Goal: Information Seeking & Learning: Learn about a topic

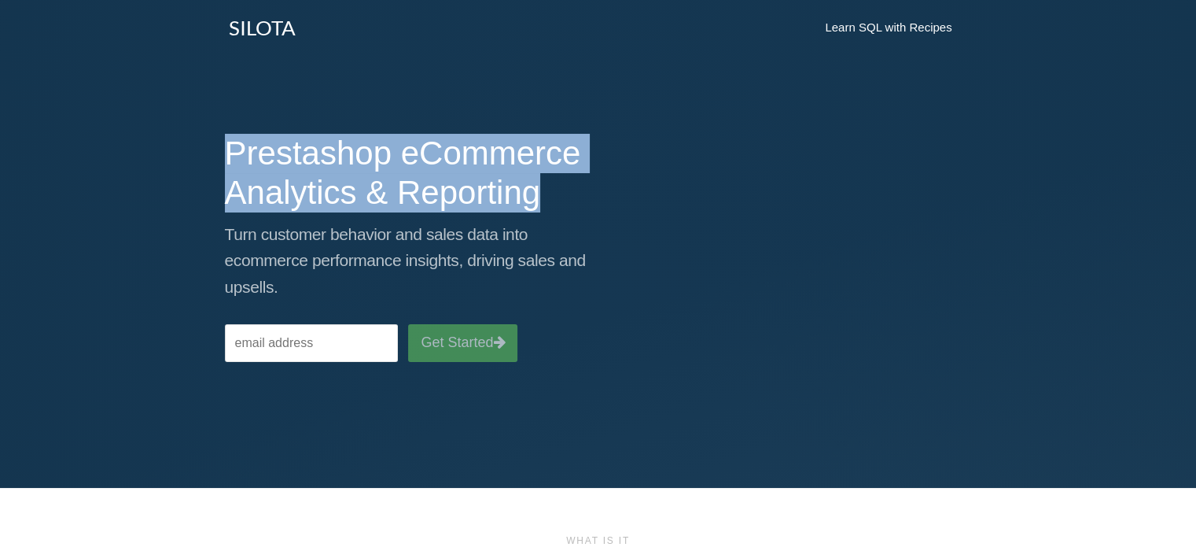
drag, startPoint x: 208, startPoint y: 142, endPoint x: 567, endPoint y: 188, distance: 361.7
click at [567, 188] on div "Prestashop eCommerce Analytics & Reporting Turn customer behavior and sales dat…" at bounding box center [598, 263] width 1196 height 291
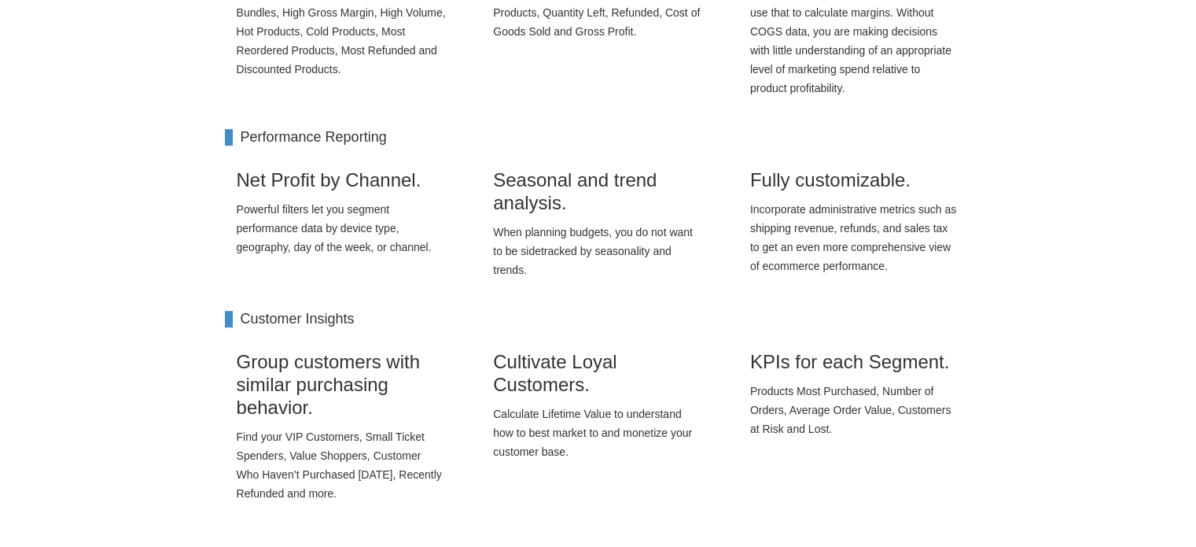
scroll to position [787, 0]
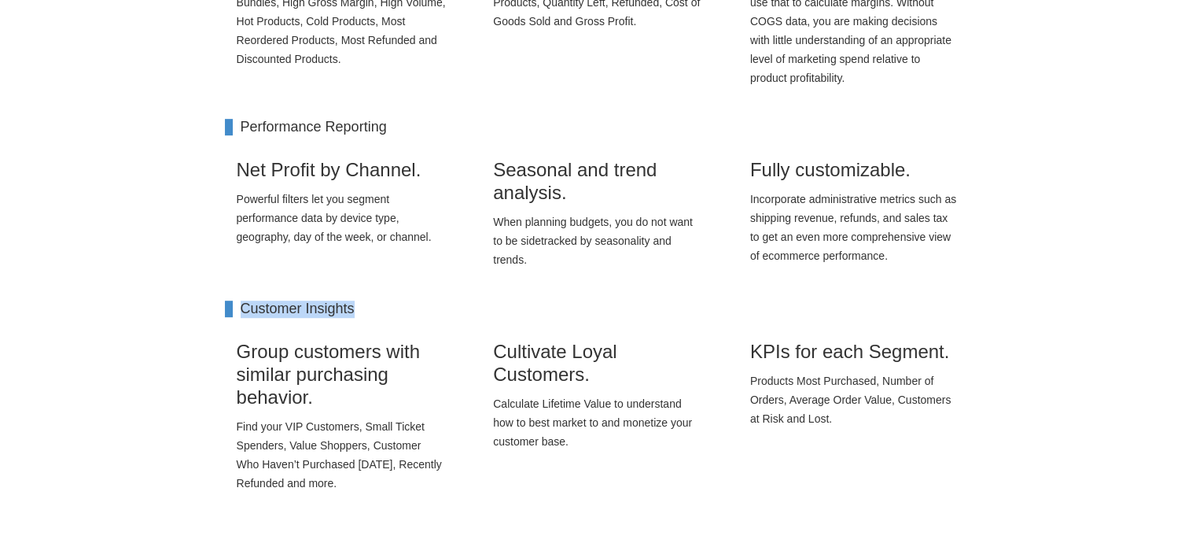
drag, startPoint x: 372, startPoint y: 308, endPoint x: 230, endPoint y: 316, distance: 141.8
click at [230, 316] on h4 "Customer Insights" at bounding box center [598, 308] width 747 height 17
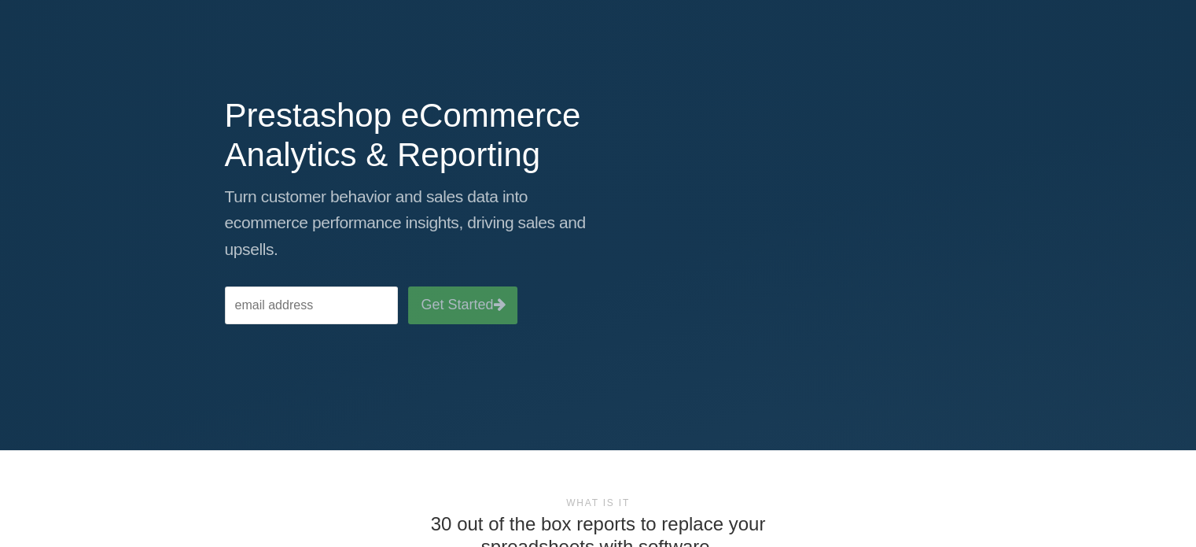
scroll to position [0, 0]
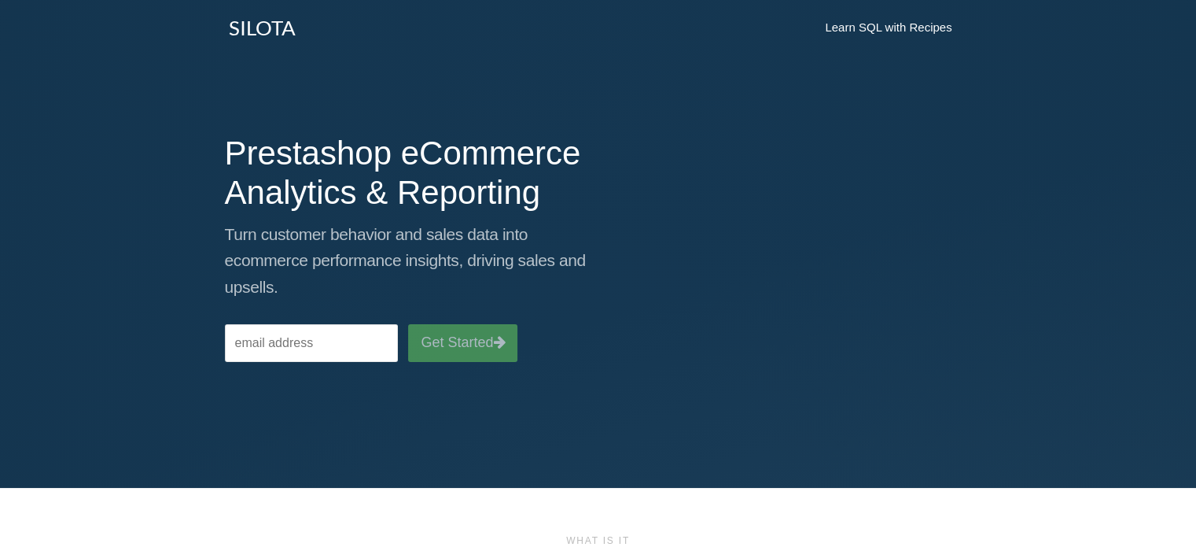
click at [278, 38] on link "SILOTA" at bounding box center [262, 27] width 90 height 39
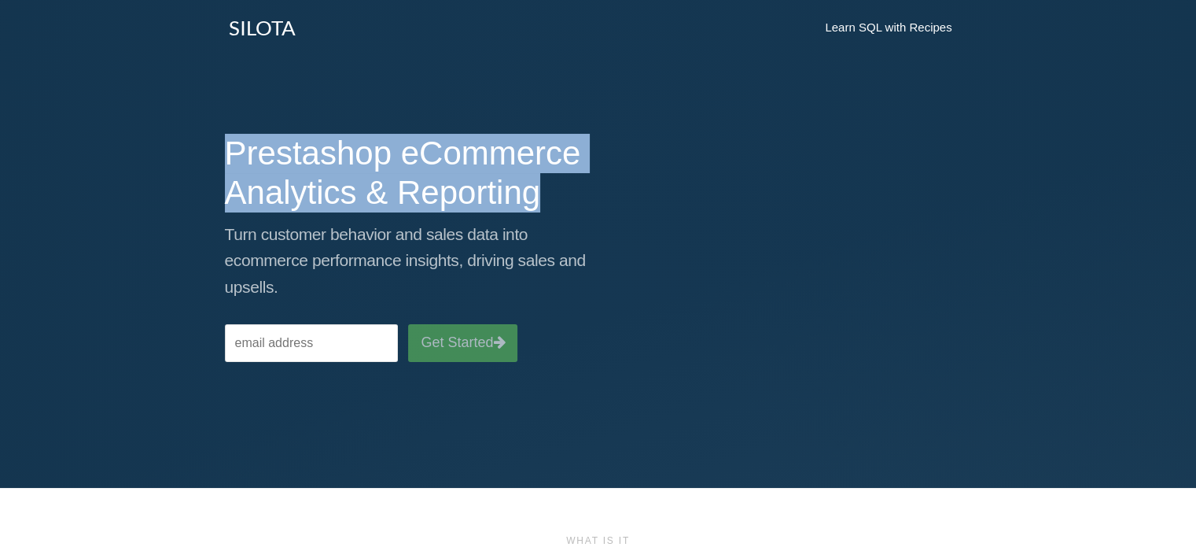
drag, startPoint x: 227, startPoint y: 157, endPoint x: 642, endPoint y: 211, distance: 418.8
click at [642, 211] on div "Prestashop eCommerce Analytics & Reporting Turn customer behavior and sales dat…" at bounding box center [598, 240] width 771 height 244
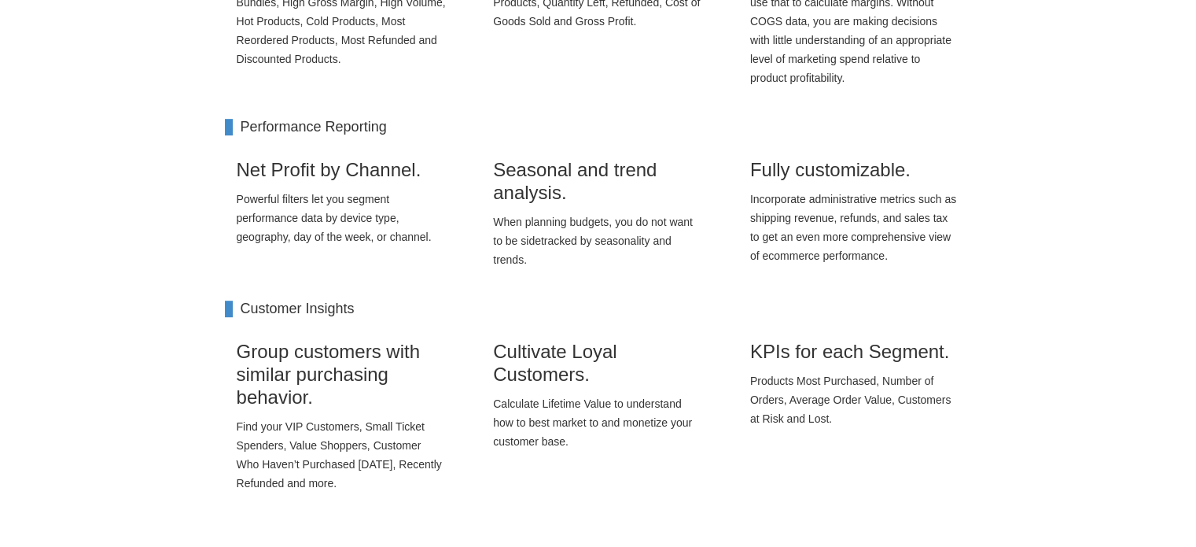
scroll to position [944, 0]
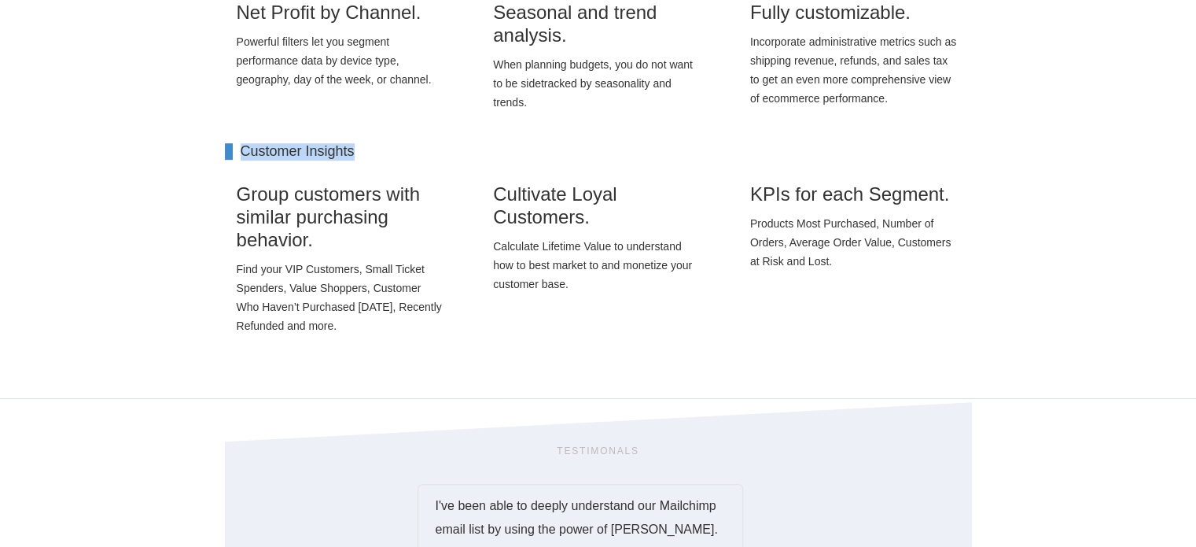
drag, startPoint x: 375, startPoint y: 151, endPoint x: 244, endPoint y: 151, distance: 131.4
click at [244, 151] on h4 "Customer Insights" at bounding box center [598, 151] width 747 height 17
copy h4 "Customer Insights"
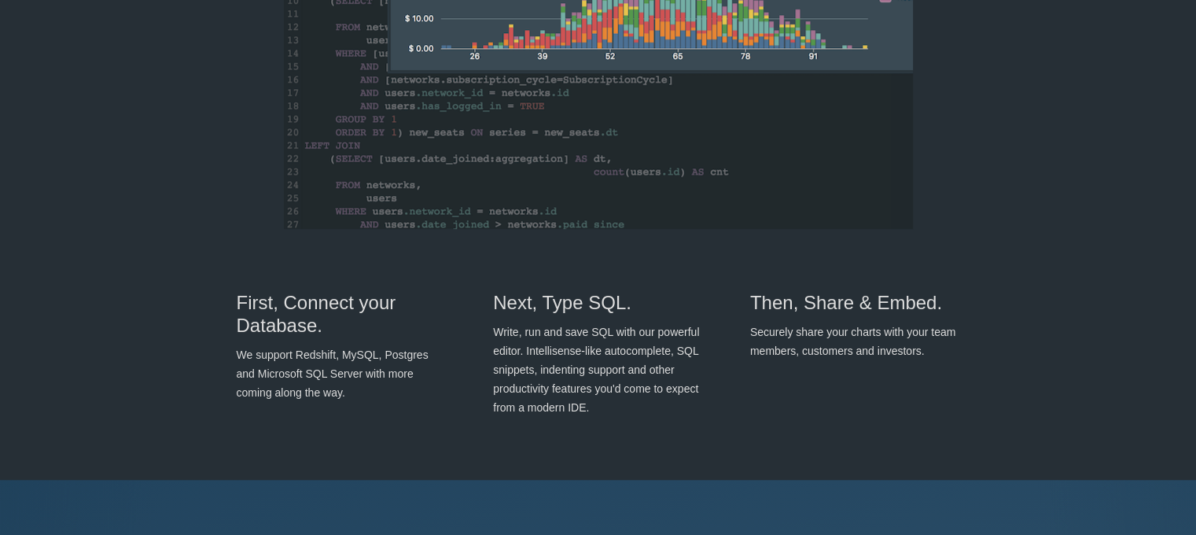
scroll to position [865, 0]
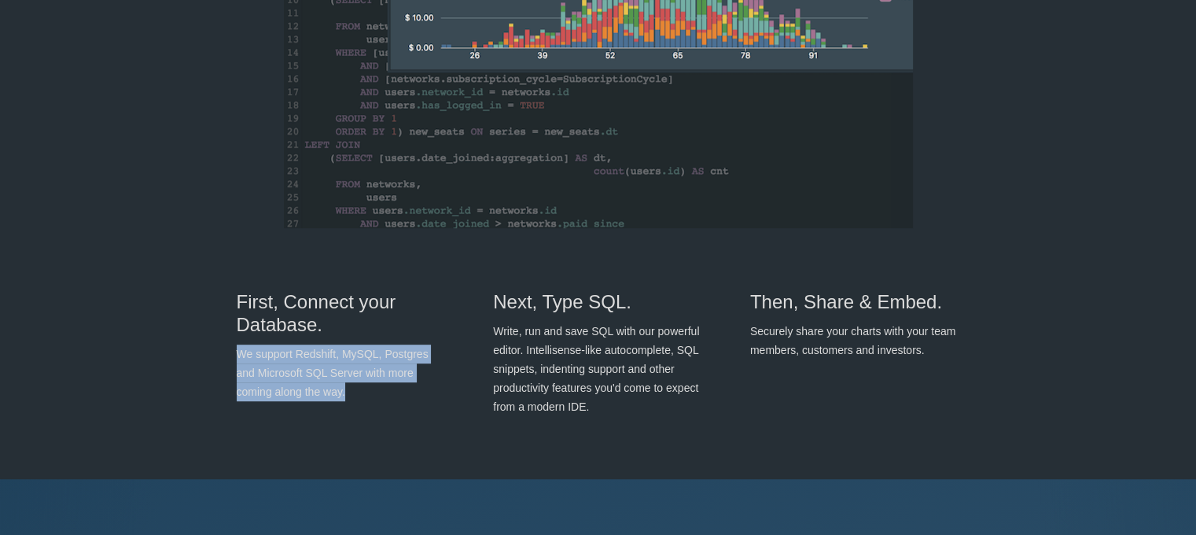
drag, startPoint x: 238, startPoint y: 358, endPoint x: 359, endPoint y: 386, distance: 124.4
click at [359, 386] on p "We support Redshift, MySQL, Postgres and Microsoft SQL Server with more coming …" at bounding box center [342, 373] width 210 height 57
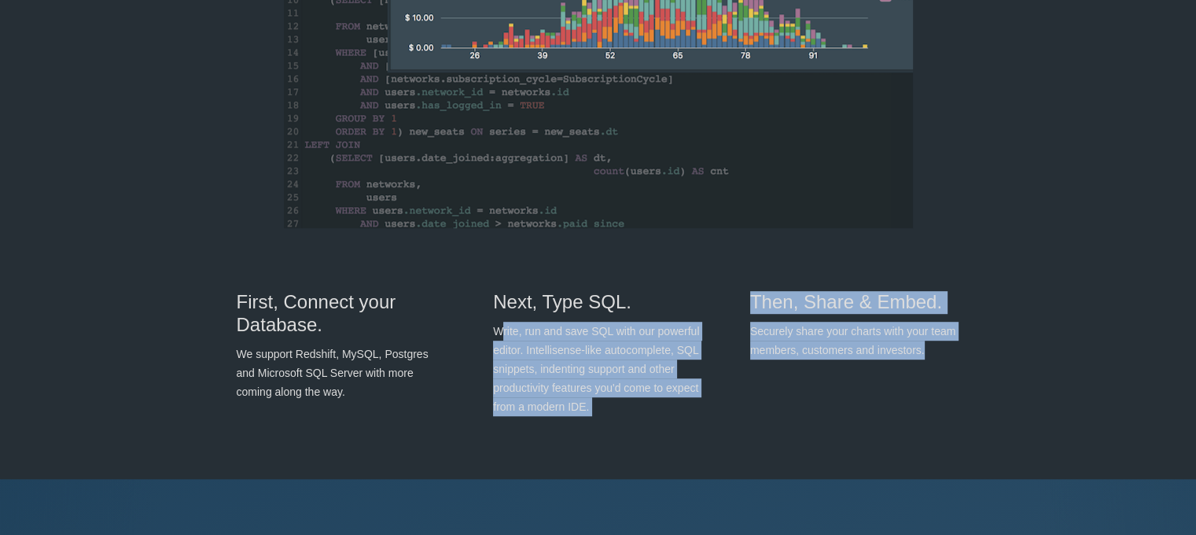
drag, startPoint x: 504, startPoint y: 335, endPoint x: 952, endPoint y: 356, distance: 448.0
click at [952, 356] on div "First, Connect your Database. We support Redshift, MySQL, Postgres and Microsof…" at bounding box center [598, 357] width 771 height 164
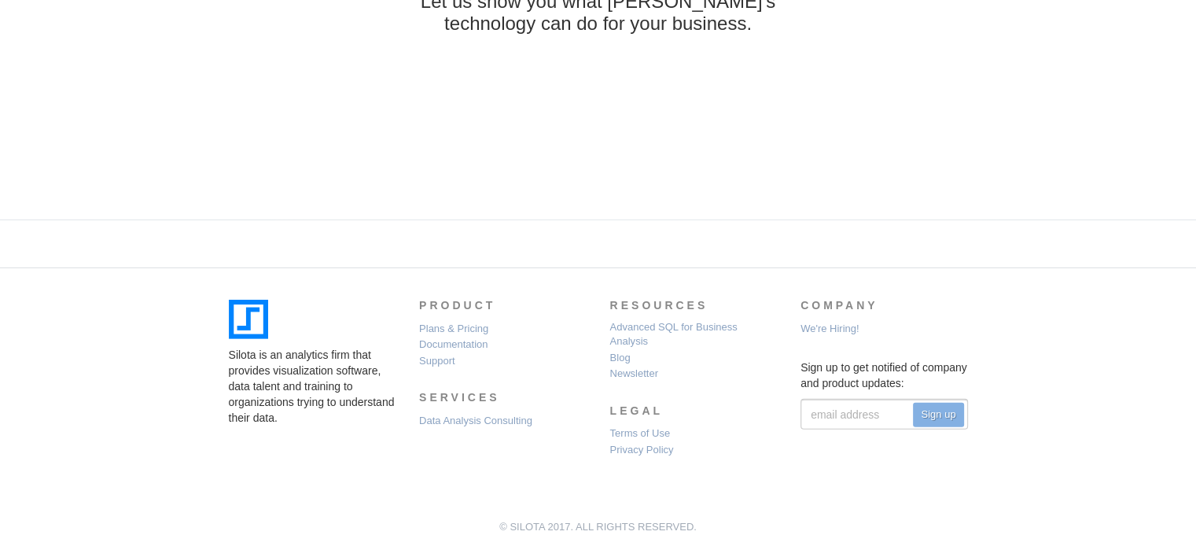
scroll to position [4702, 0]
